Goal: Transaction & Acquisition: Purchase product/service

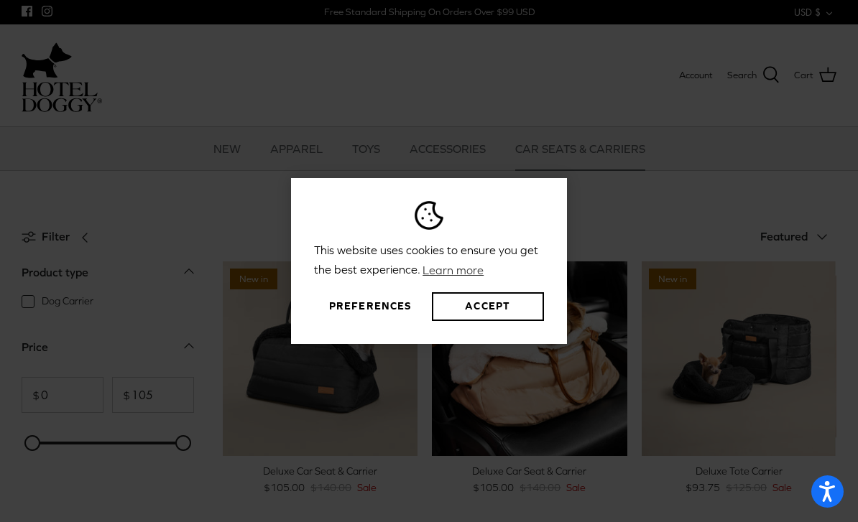
click at [387, 321] on button "Preferences" at bounding box center [370, 306] width 112 height 29
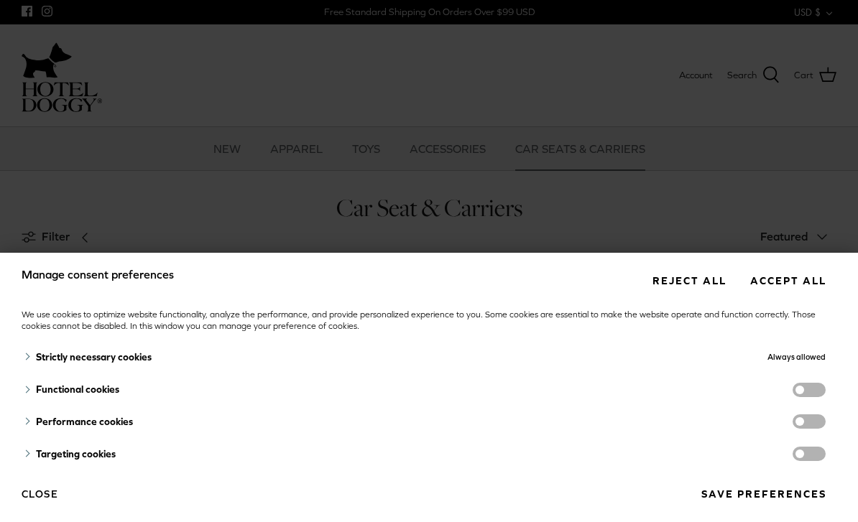
click at [708, 286] on button "Reject all" at bounding box center [689, 280] width 95 height 27
click at [707, 282] on button "Reject all" at bounding box center [689, 280] width 95 height 27
click at [770, 494] on button "Save preferences" at bounding box center [764, 494] width 146 height 27
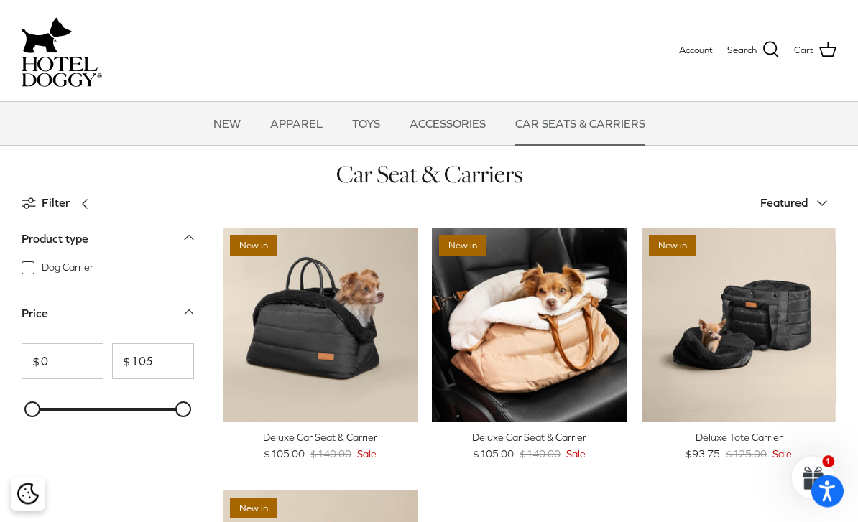
scroll to position [34, 0]
click at [619, 323] on icon "Right" at bounding box center [616, 325] width 17 height 17
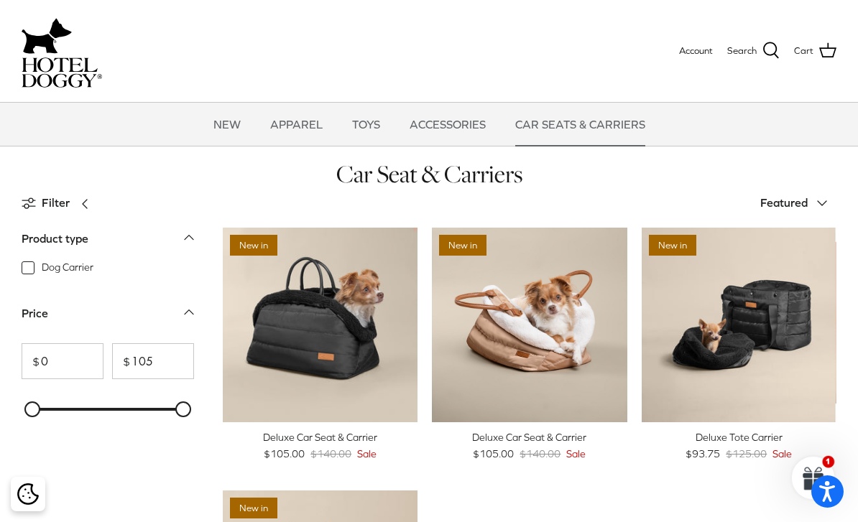
click at [625, 323] on link "Right" at bounding box center [617, 326] width 22 height 22
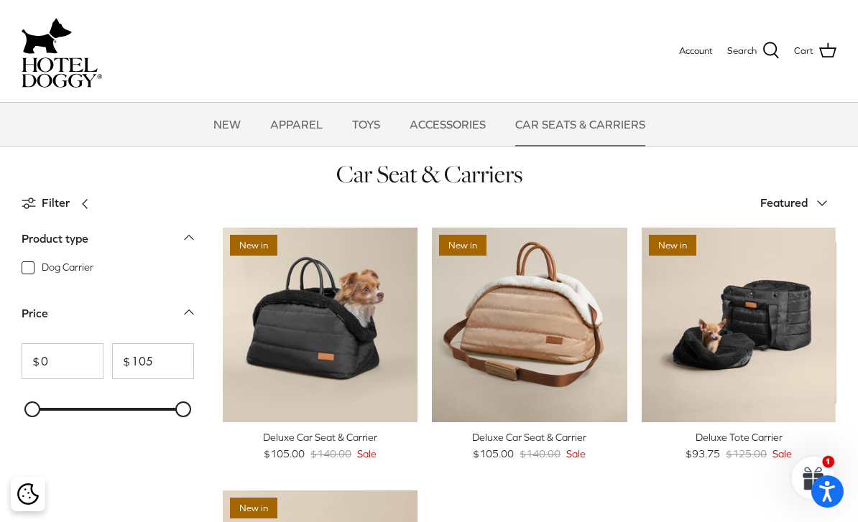
click at [624, 326] on icon "Right" at bounding box center [616, 325] width 17 height 17
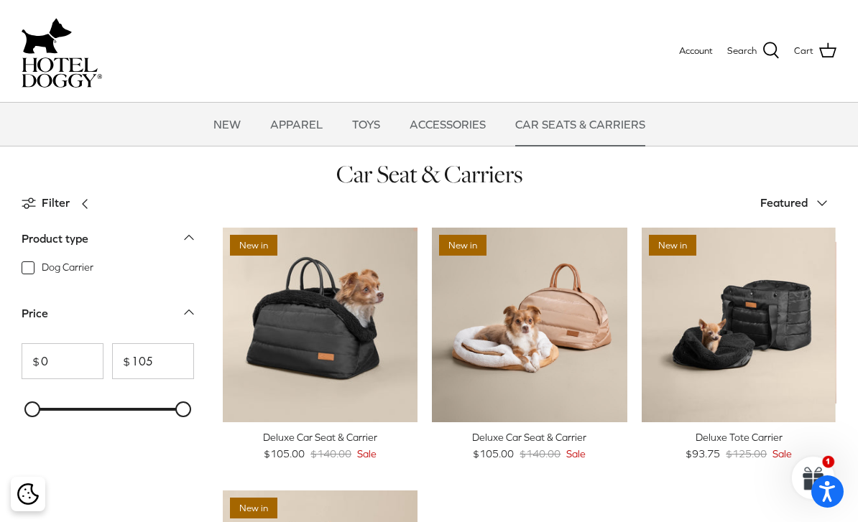
click at [402, 331] on icon "Right" at bounding box center [406, 325] width 17 height 17
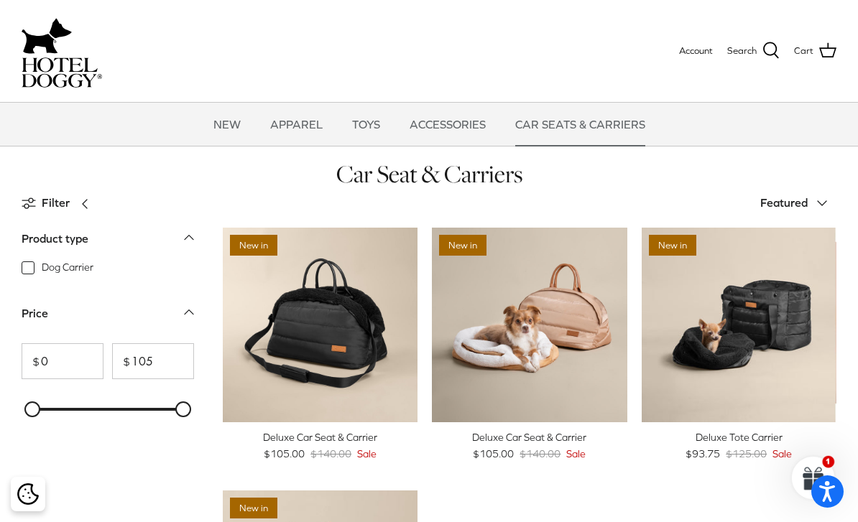
click at [415, 331] on icon "Right" at bounding box center [406, 325] width 17 height 17
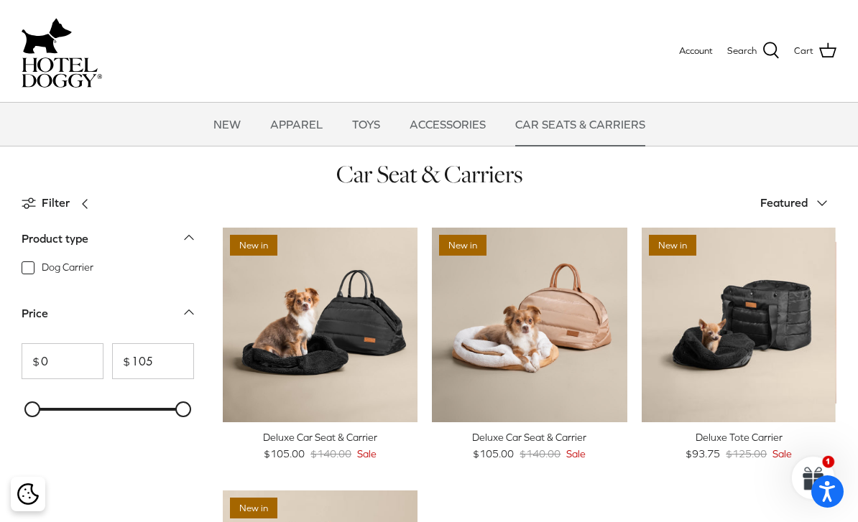
click at [408, 329] on icon "Right" at bounding box center [406, 325] width 17 height 17
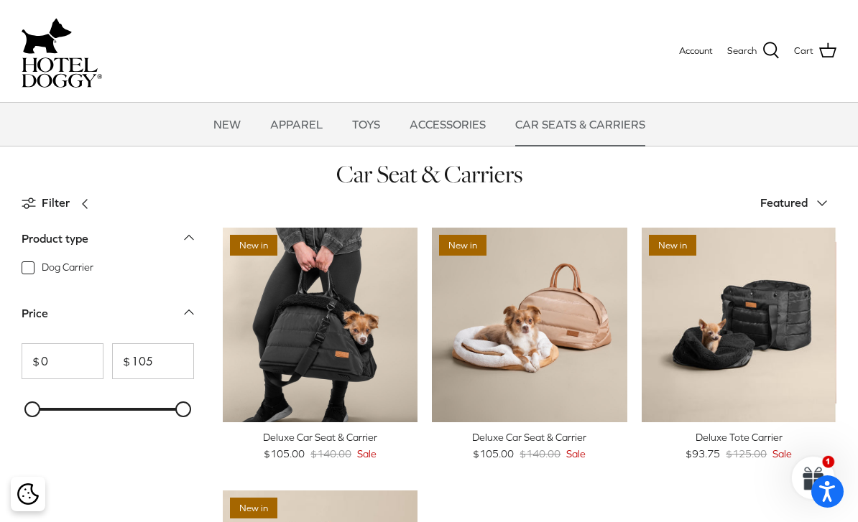
click at [407, 331] on icon "Right" at bounding box center [406, 325] width 17 height 17
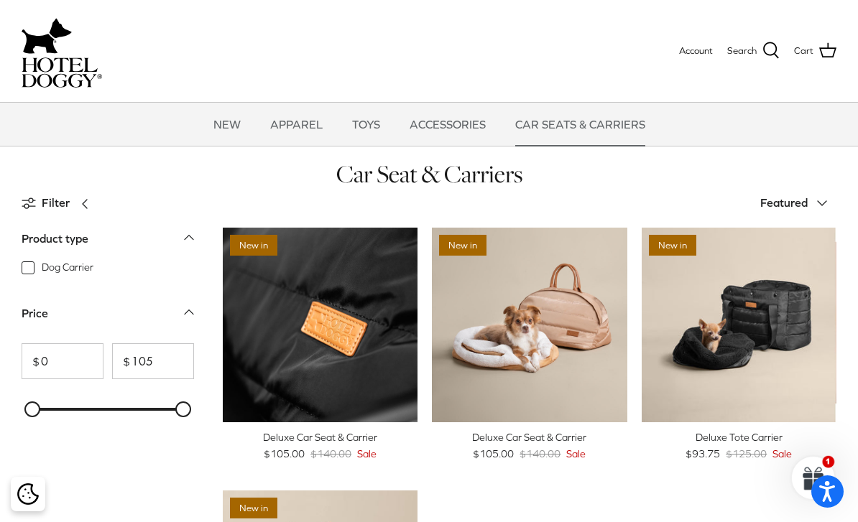
click at [402, 333] on icon "Right" at bounding box center [406, 325] width 17 height 17
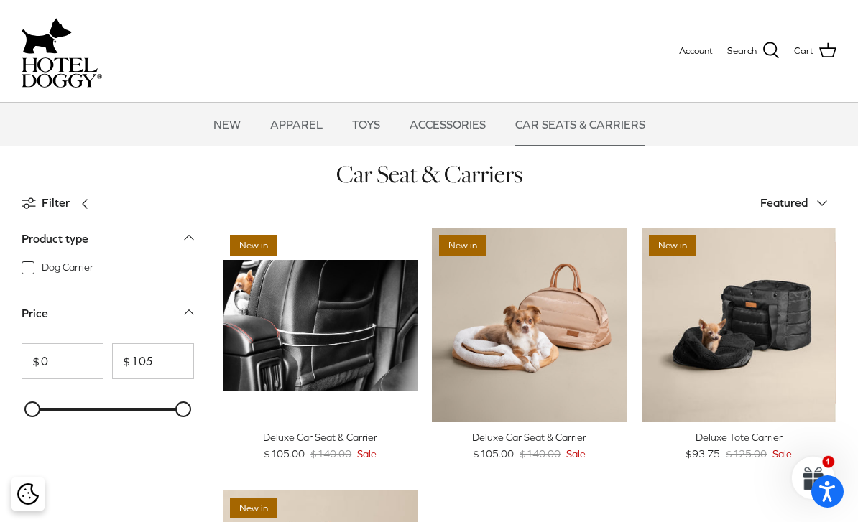
click at [589, 522] on div "New in Left Right Quick buy Deluxe Car Seat & Carrier $105.00 $140.00 Sale New …" at bounding box center [522, 491] width 628 height 526
click at [599, 323] on img "Deluxe Car Seat & Carrier" at bounding box center [529, 325] width 195 height 195
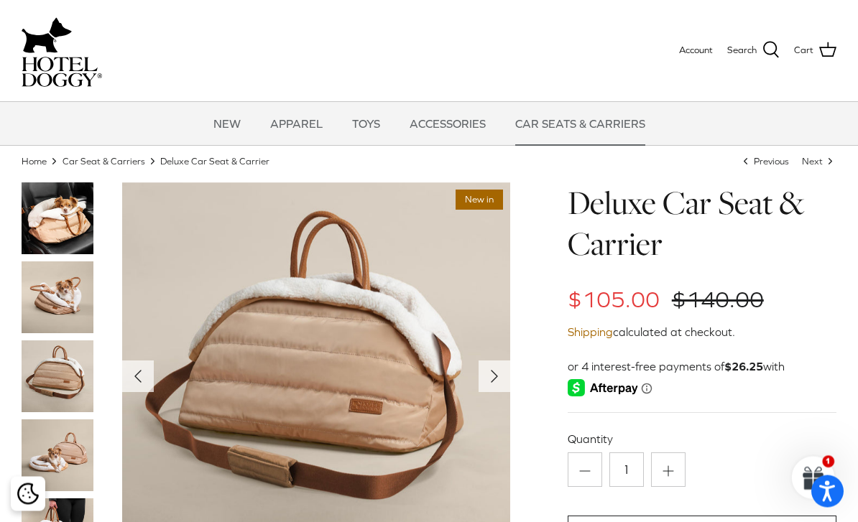
scroll to position [39, 0]
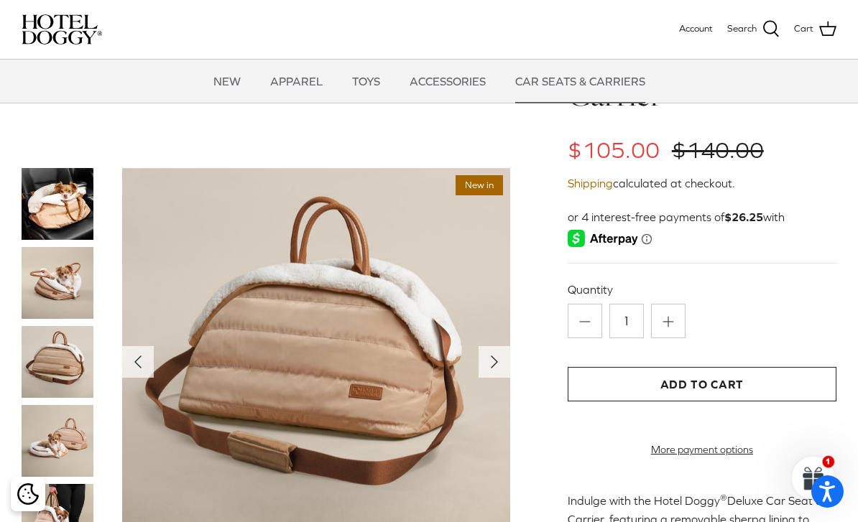
click at [49, 285] on img at bounding box center [58, 283] width 72 height 72
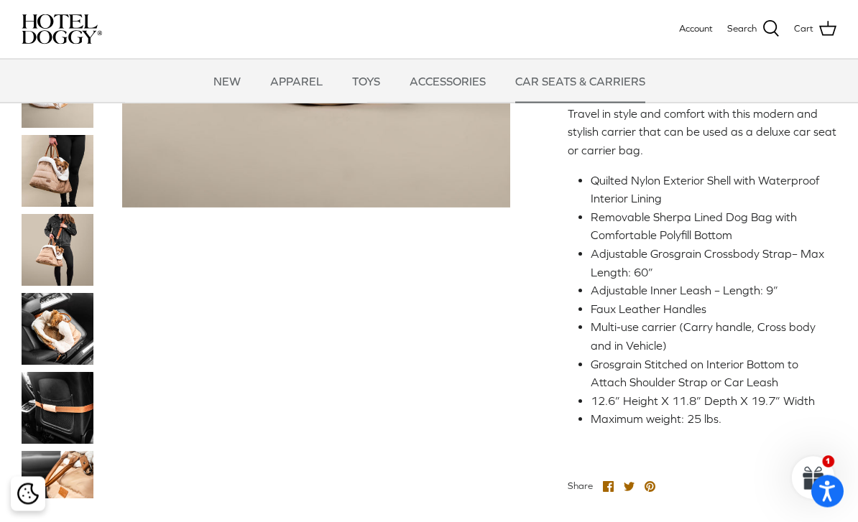
scroll to position [482, 0]
click at [57, 481] on img at bounding box center [58, 475] width 72 height 48
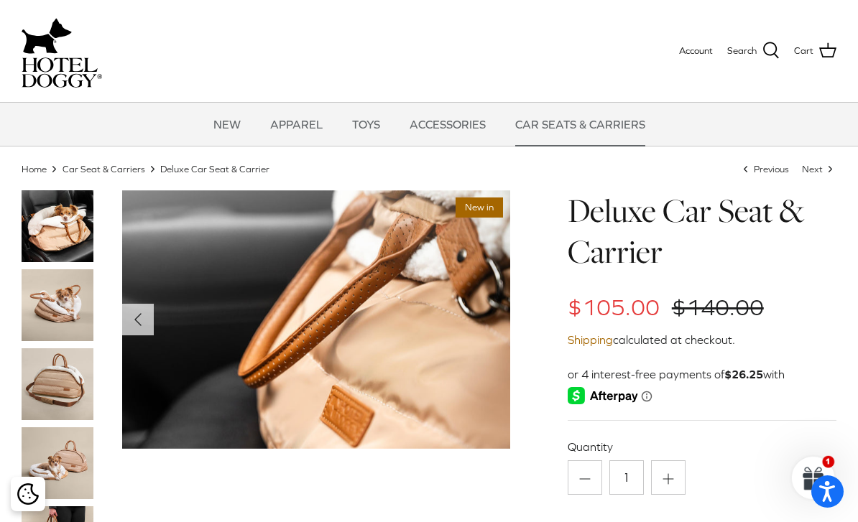
scroll to position [29, 0]
click at [56, 458] on img at bounding box center [58, 463] width 72 height 72
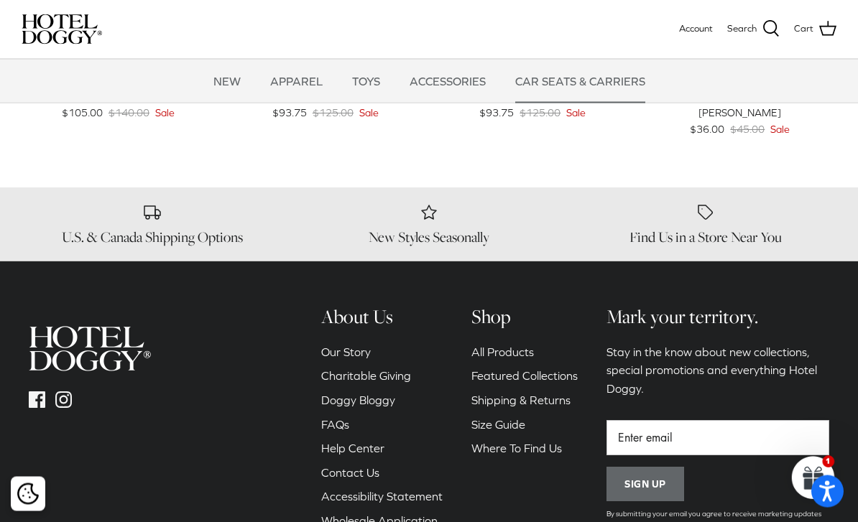
scroll to position [1166, 0]
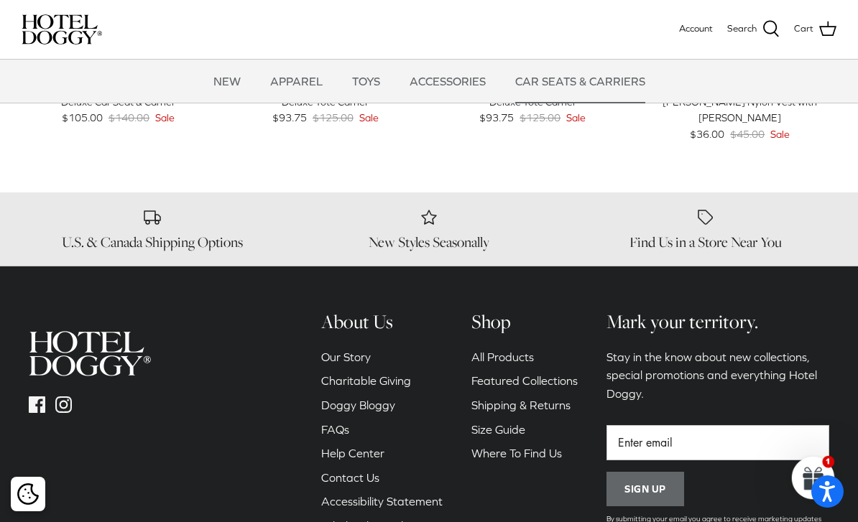
click at [515, 351] on link "All Products" at bounding box center [502, 357] width 63 height 13
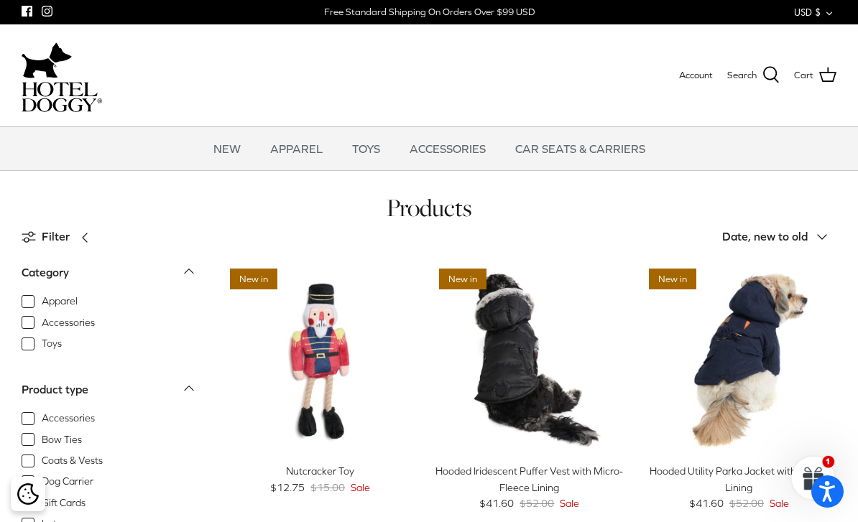
click at [609, 152] on link "CAR SEATS & CARRIERS" at bounding box center [580, 148] width 156 height 43
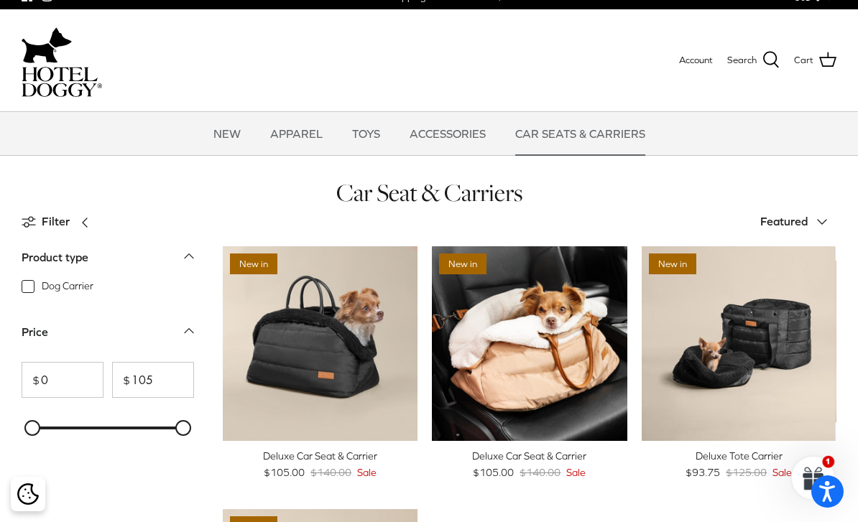
scroll to position [17, 0]
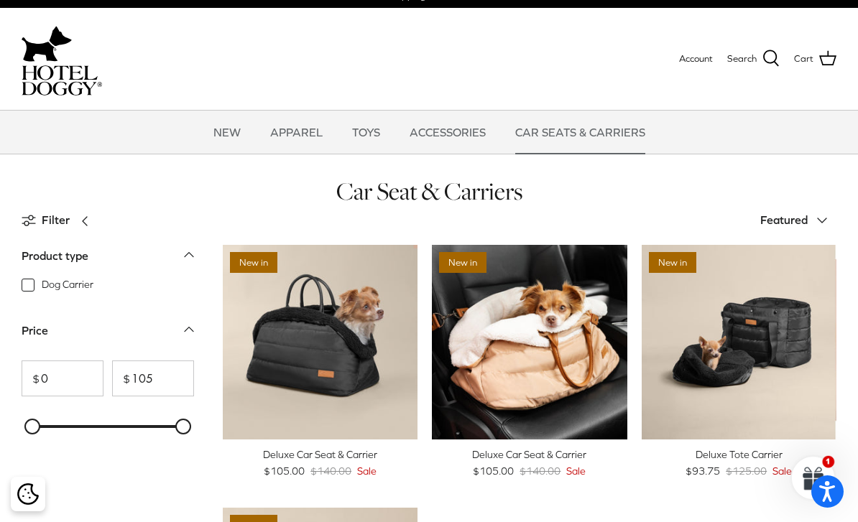
click at [780, 362] on img "Deluxe Tote Carrier" at bounding box center [739, 342] width 195 height 195
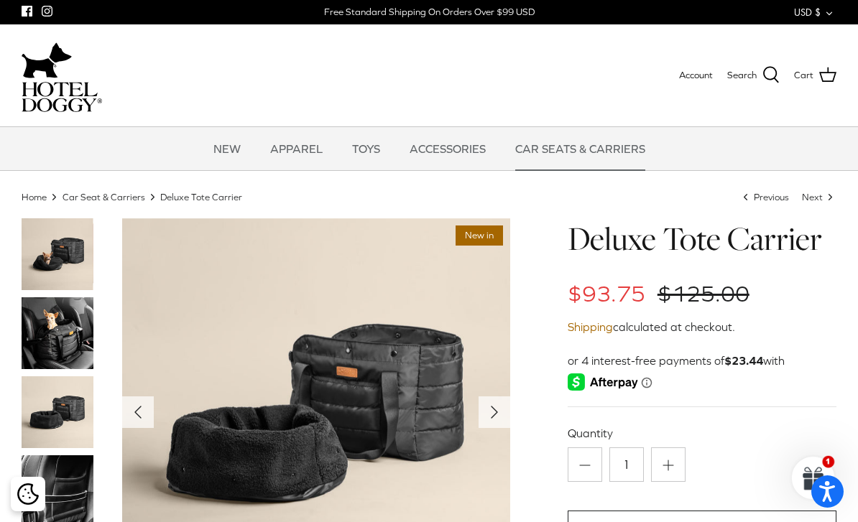
click at [55, 352] on img at bounding box center [58, 333] width 72 height 72
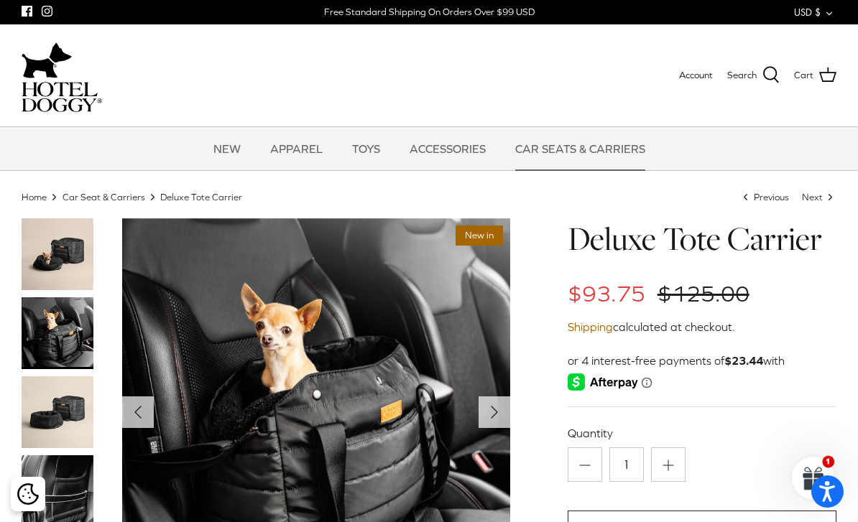
click at [53, 424] on img at bounding box center [58, 413] width 72 height 72
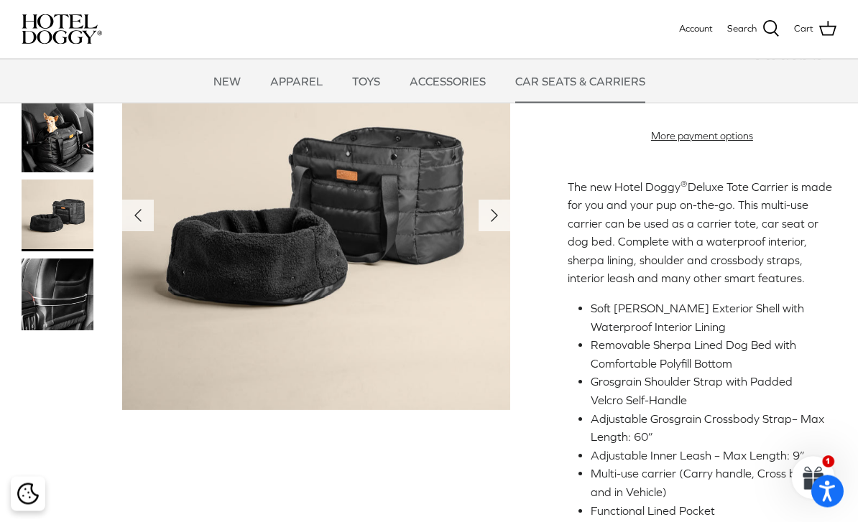
scroll to position [312, 0]
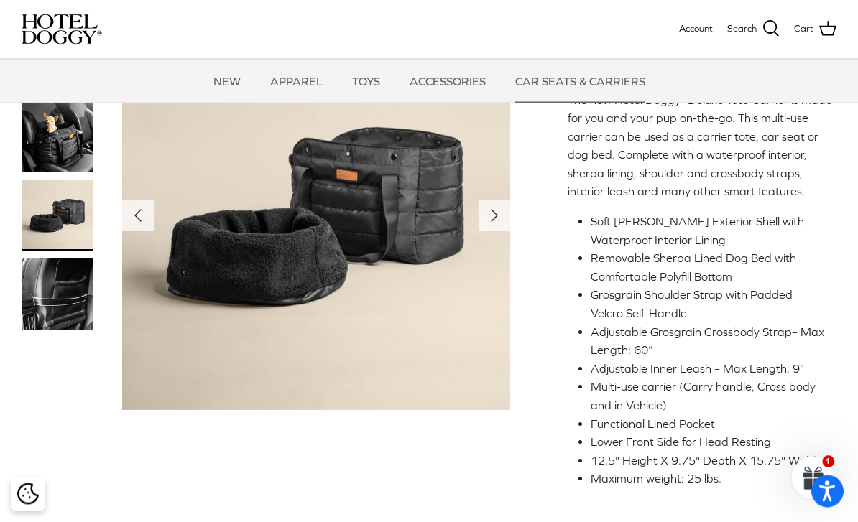
click at [46, 310] on img at bounding box center [58, 295] width 72 height 72
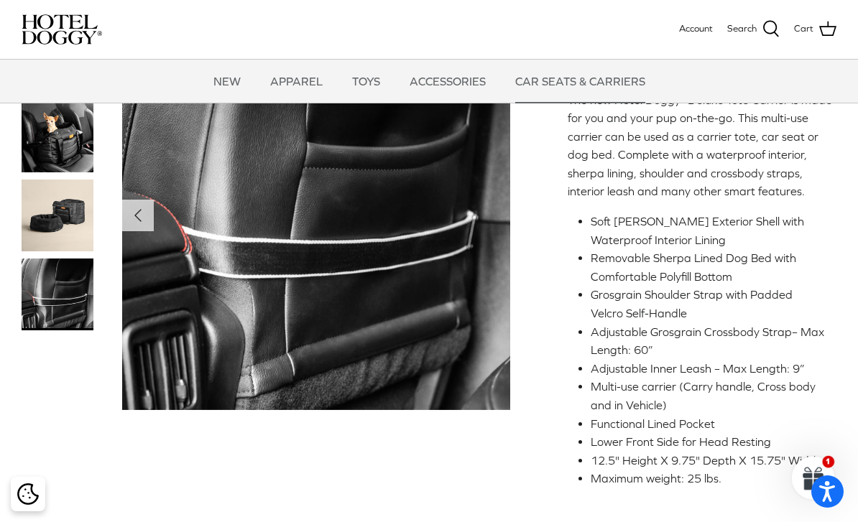
click at [59, 230] on img at bounding box center [58, 216] width 72 height 72
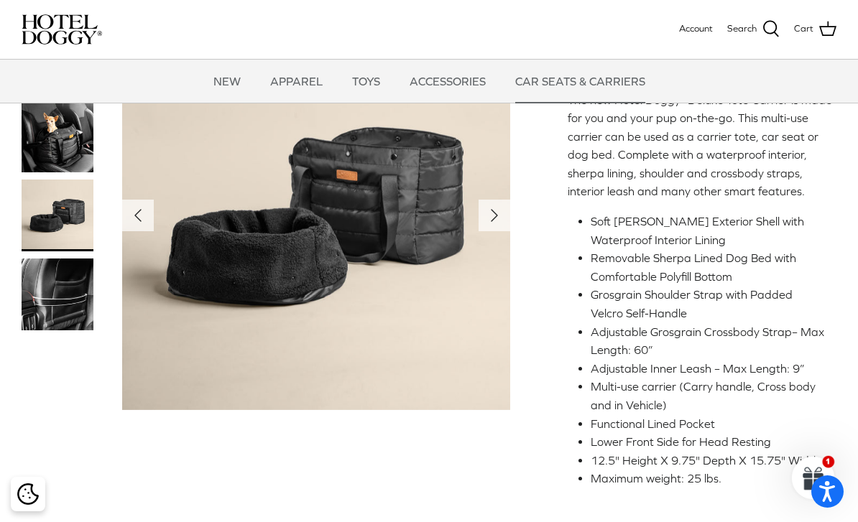
scroll to position [410, 0]
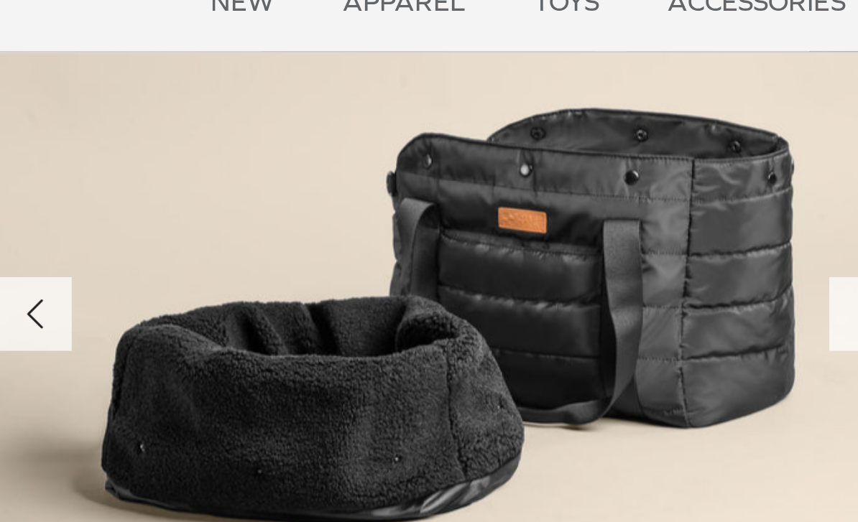
click at [135, 211] on polyline "Previous" at bounding box center [138, 216] width 6 height 11
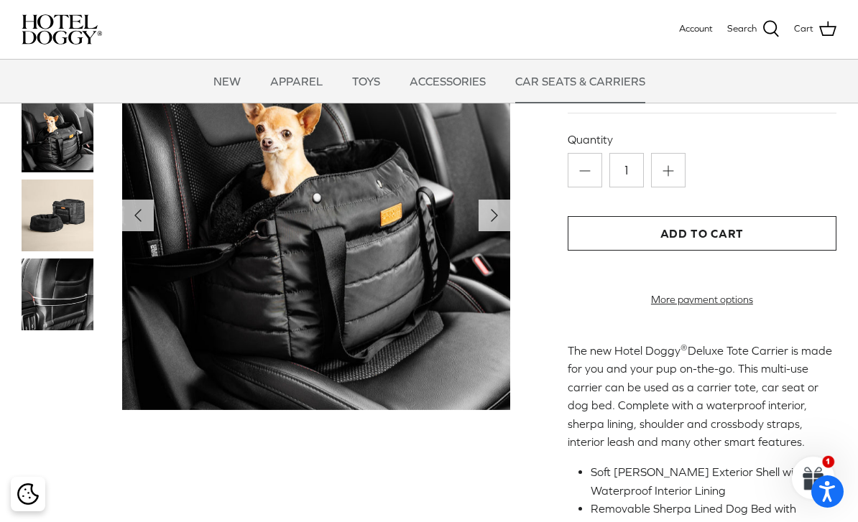
scroll to position [0, 0]
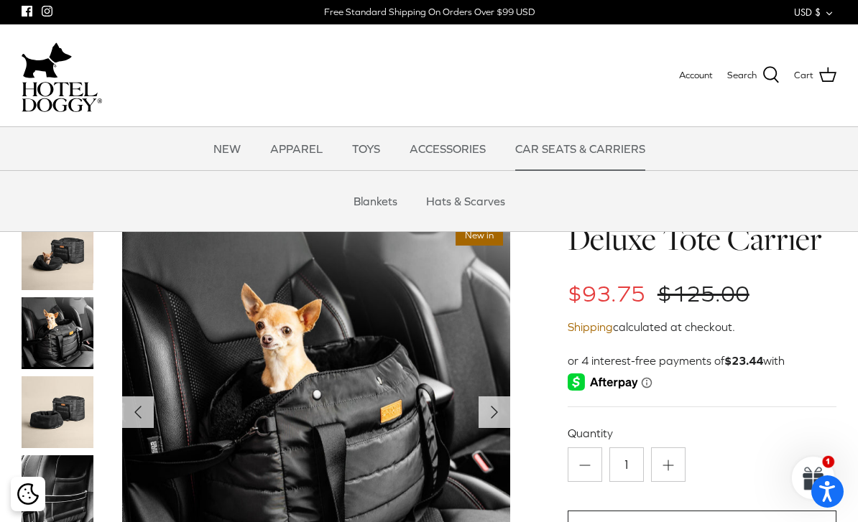
click at [365, 148] on link "TOYS" at bounding box center [366, 148] width 54 height 43
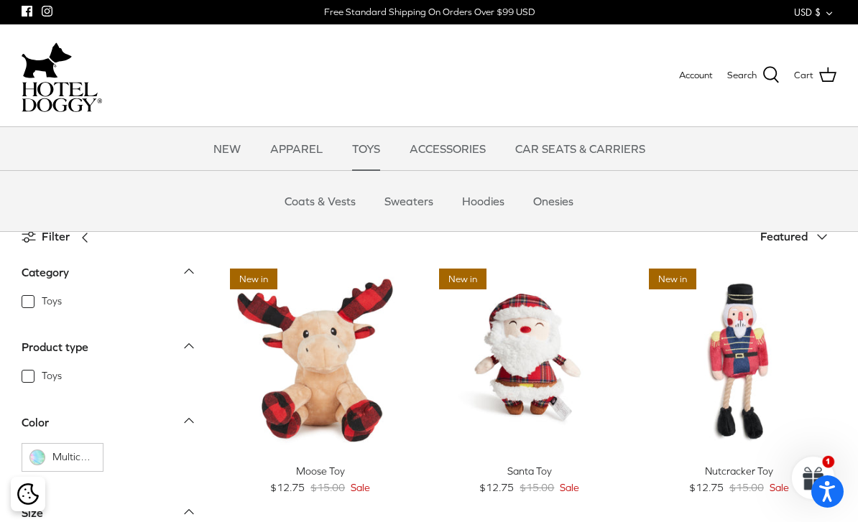
click at [305, 204] on link "Coats & Vests" at bounding box center [320, 201] width 97 height 43
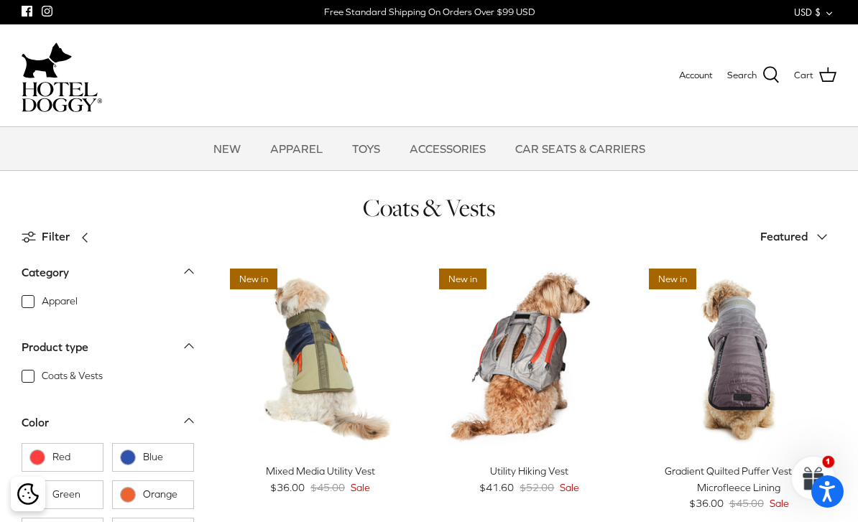
click at [232, 147] on link "NEW" at bounding box center [226, 148] width 53 height 43
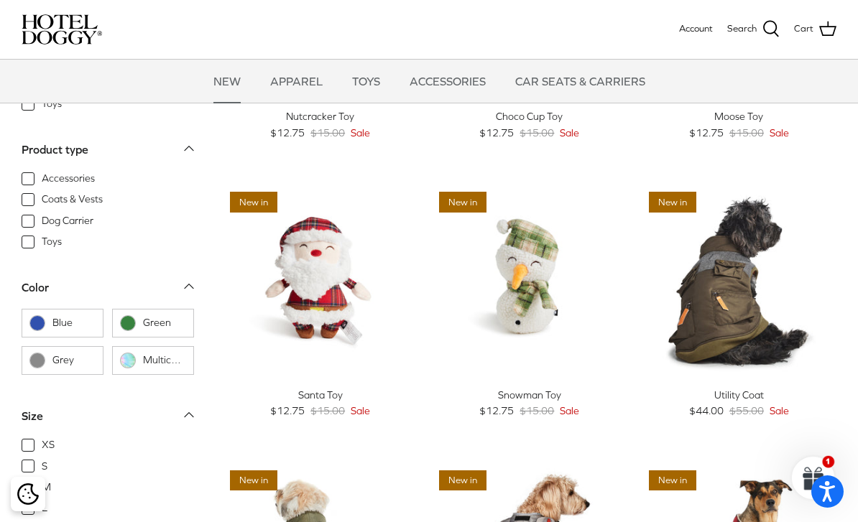
scroll to position [263, 0]
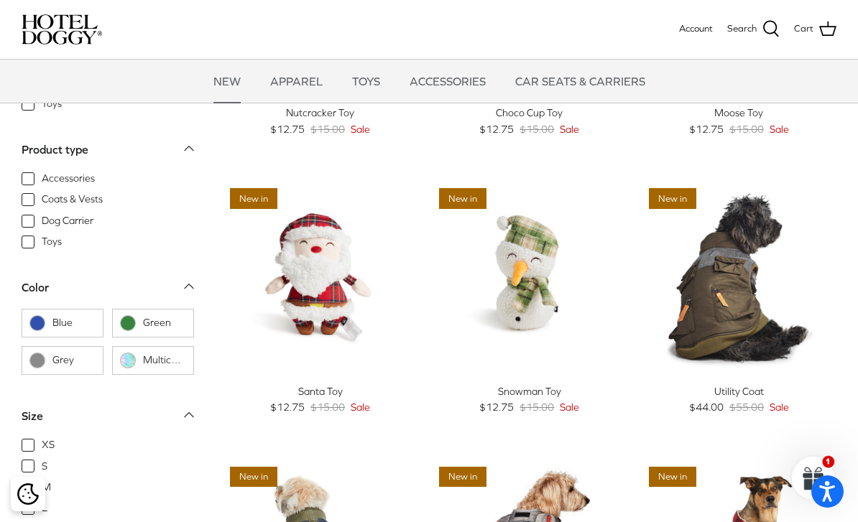
click at [42, 222] on span "Dog Carrier" at bounding box center [68, 221] width 52 height 14
click at [40, 214] on input "Dog Carrier" at bounding box center [40, 213] width 1 height 1
checkbox input "true"
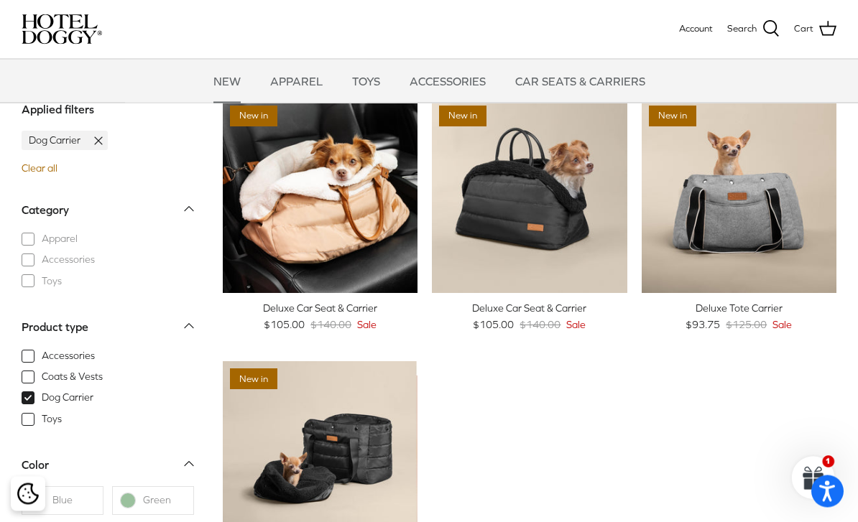
scroll to position [52, 0]
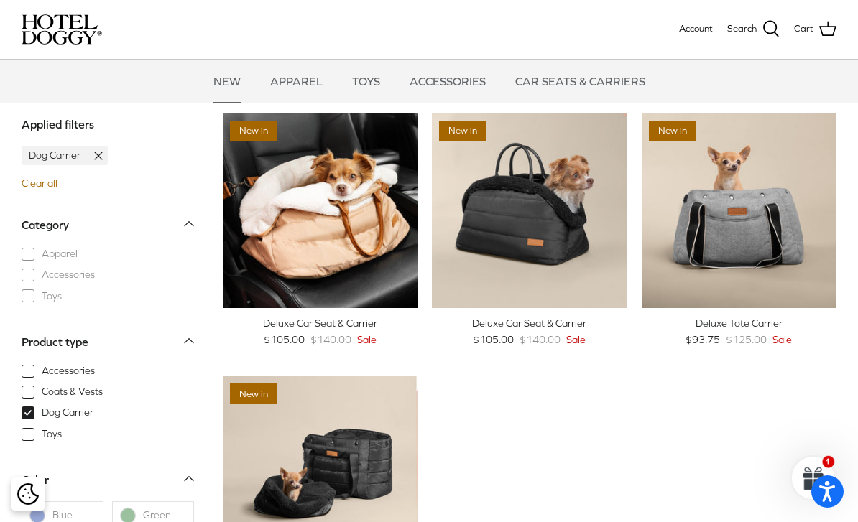
click at [800, 257] on img "Deluxe Tote Carrier" at bounding box center [739, 211] width 195 height 195
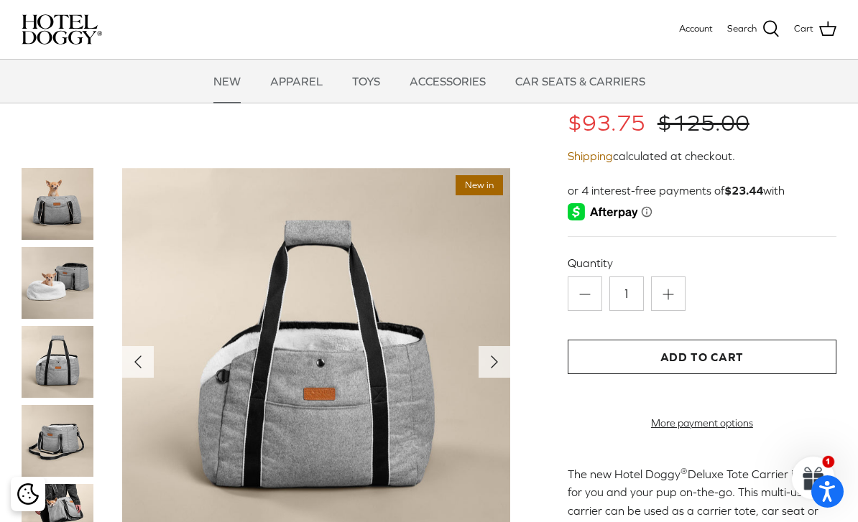
scroll to position [42, 0]
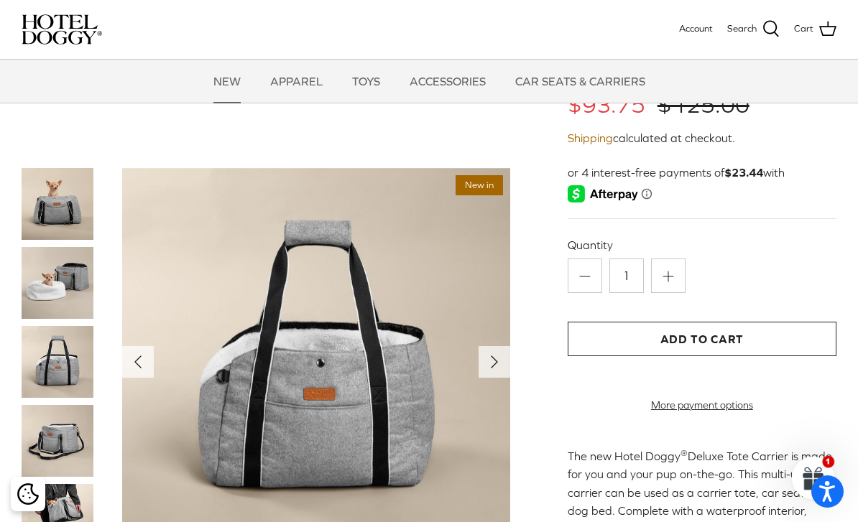
click at [53, 285] on img at bounding box center [58, 283] width 72 height 72
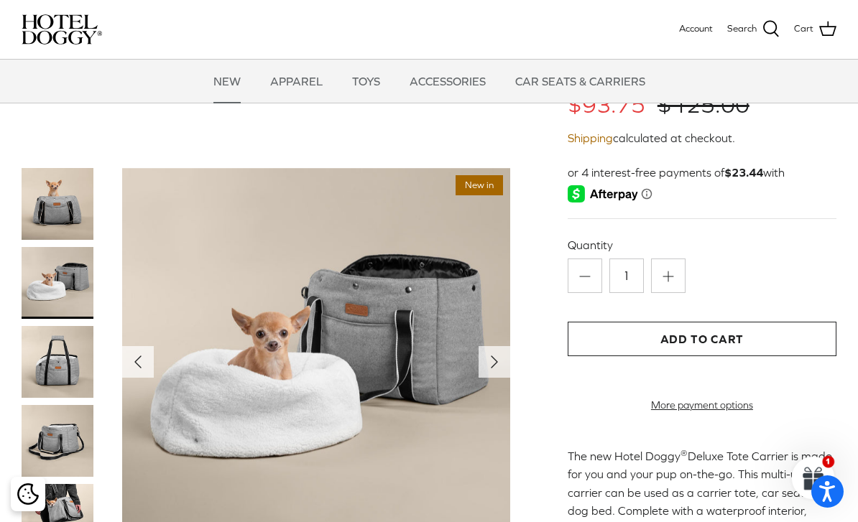
click at [50, 371] on img at bounding box center [58, 362] width 72 height 72
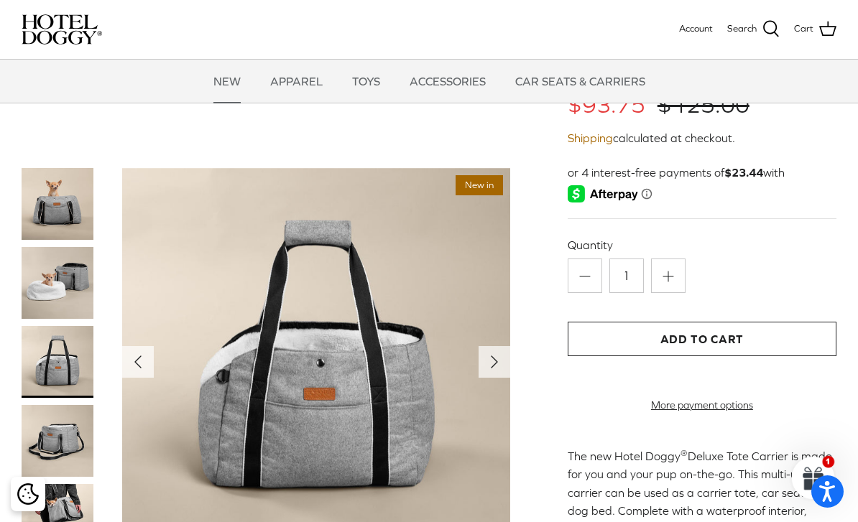
click at [53, 450] on img at bounding box center [58, 441] width 72 height 72
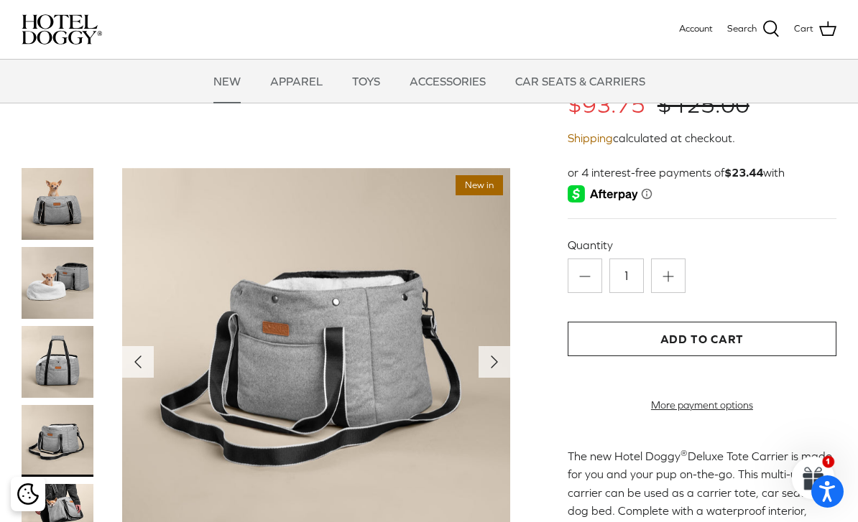
click at [70, 510] on img at bounding box center [58, 508] width 72 height 48
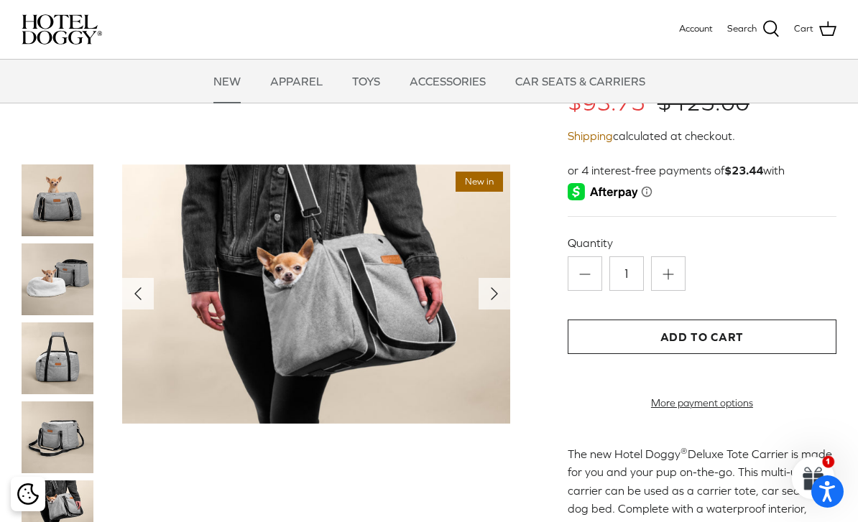
scroll to position [0, 0]
